Goal: Find contact information: Find contact information

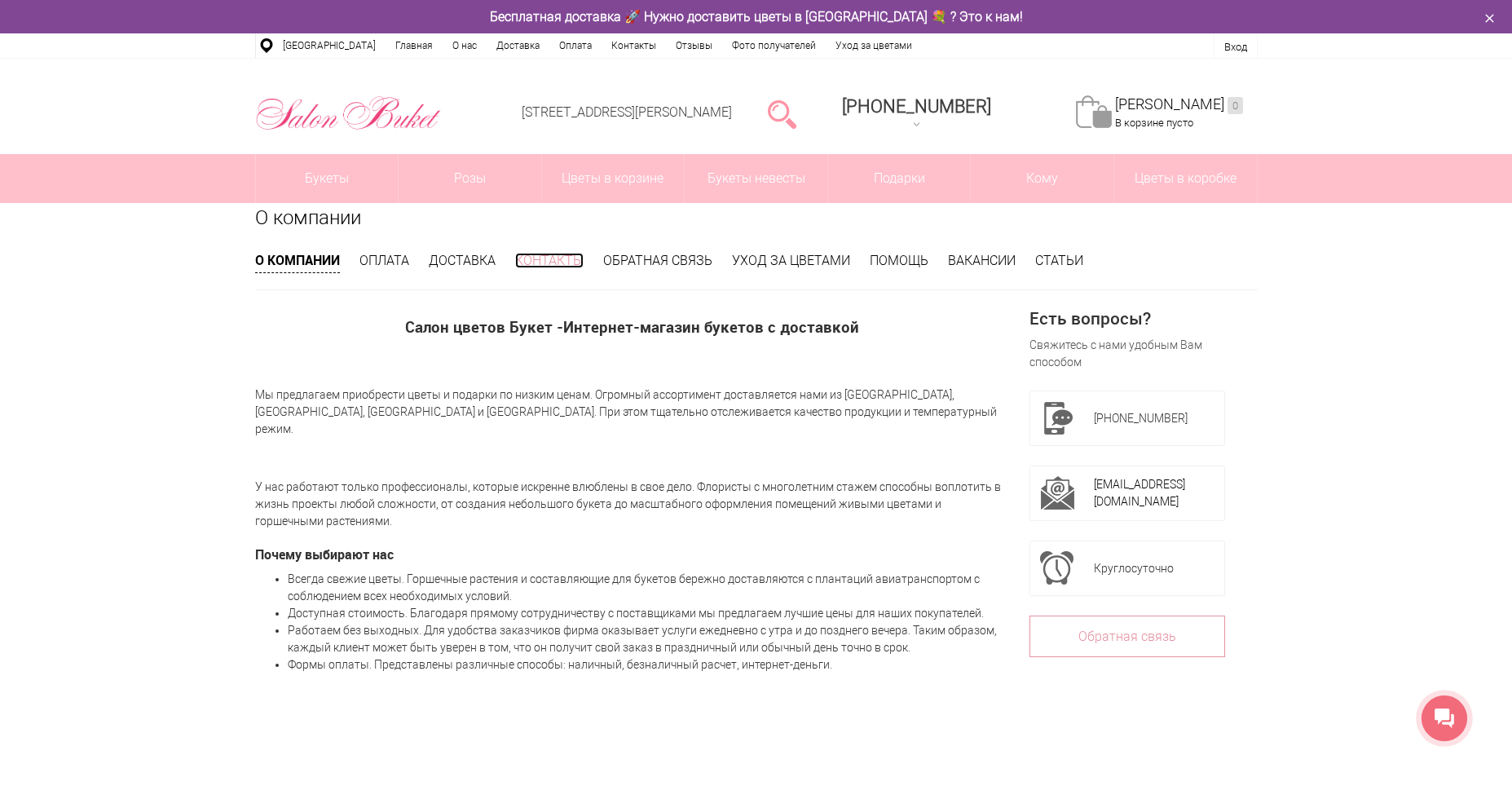
click at [553, 257] on link "Контакты" at bounding box center [549, 260] width 69 height 16
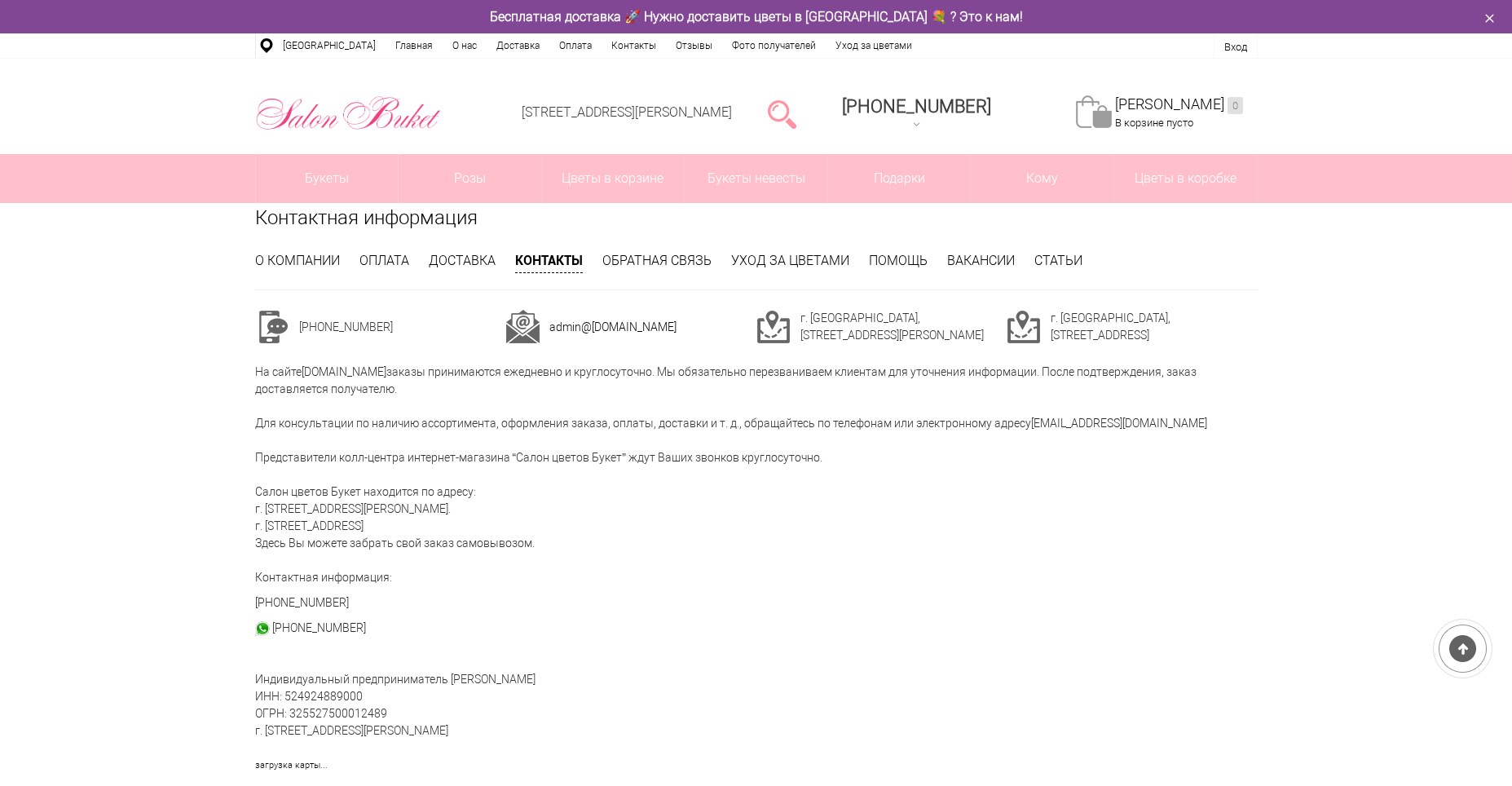
scroll to position [81, 0]
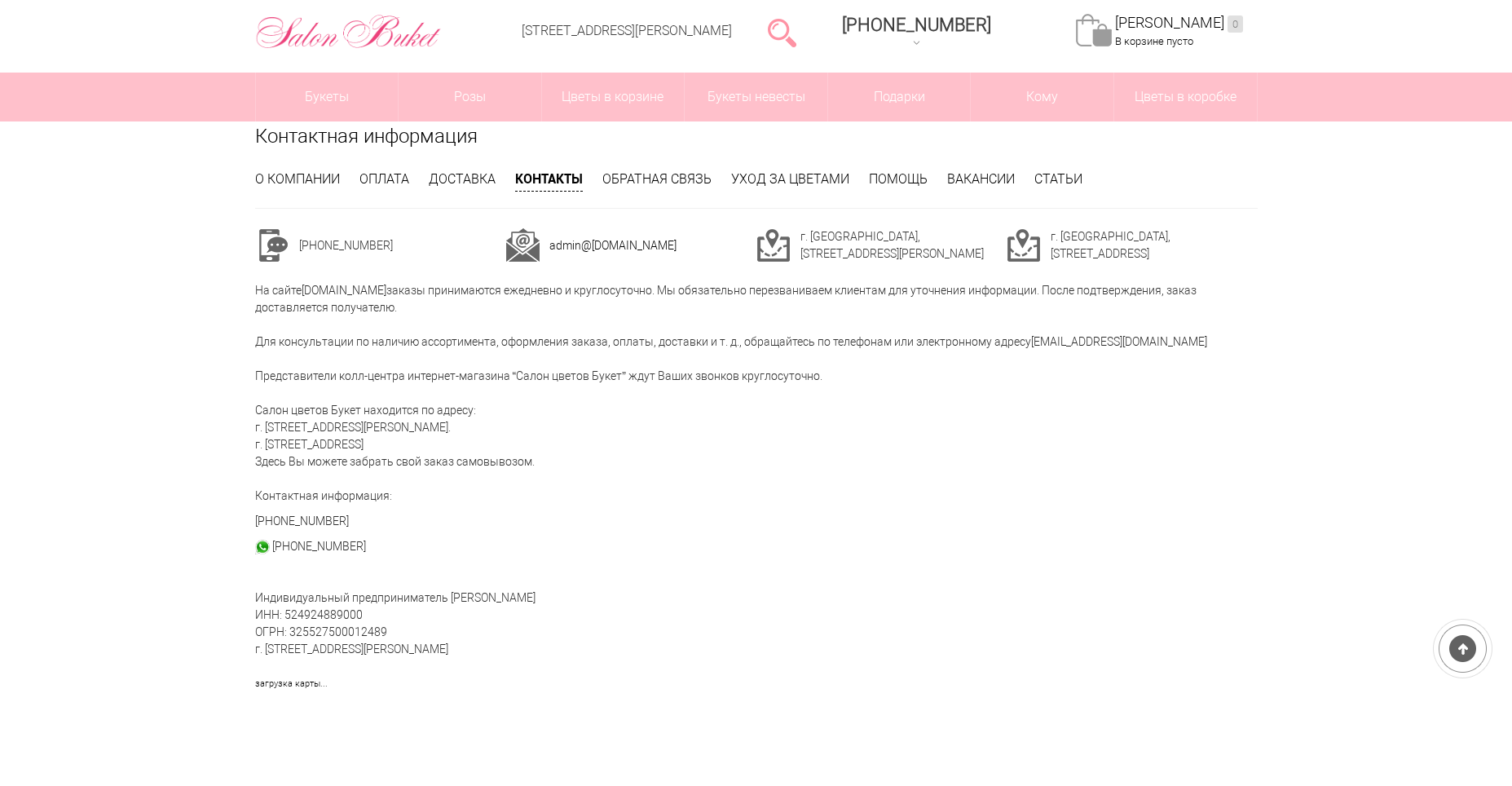
drag, startPoint x: 262, startPoint y: 599, endPoint x: 654, endPoint y: 609, distance: 392.1
